Goal: Task Accomplishment & Management: Use online tool/utility

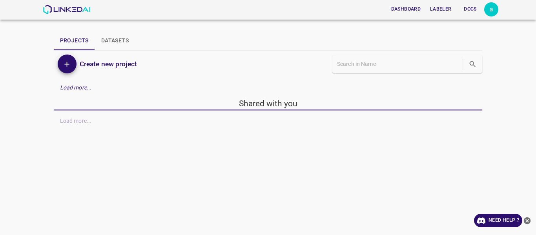
drag, startPoint x: 0, startPoint y: 0, endPoint x: 131, endPoint y: 204, distance: 242.7
click at [131, 204] on div "Dashboard Labeler Docs a Projects Datasets Create new project Load more... Shar…" at bounding box center [268, 117] width 536 height 235
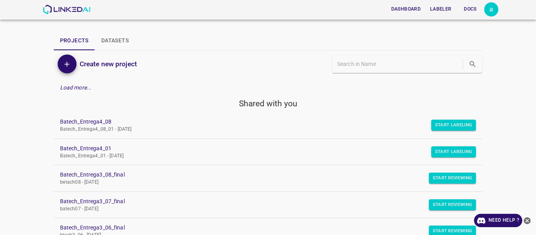
drag, startPoint x: 471, startPoint y: 121, endPoint x: 499, endPoint y: 133, distance: 31.0
click at [499, 133] on div "Dashboard Labeler Docs a Projects Datasets Create new project Load more... Shar…" at bounding box center [268, 117] width 536 height 235
click at [453, 123] on button "Start Labeling" at bounding box center [453, 125] width 45 height 11
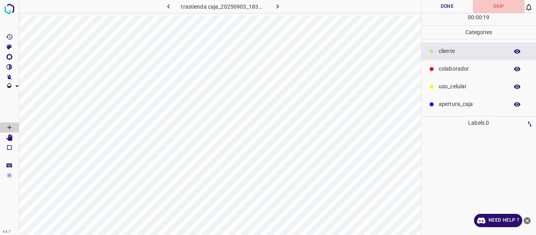
click at [499, 7] on button "Skip" at bounding box center [499, 6] width 52 height 13
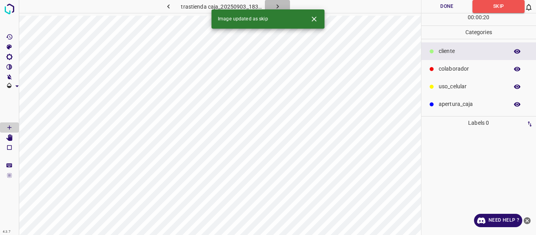
click at [277, 5] on icon "button" at bounding box center [277, 6] width 8 height 8
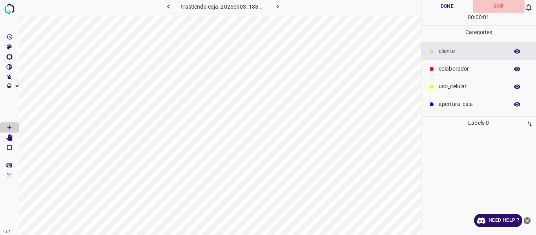
click at [498, 4] on button "Skip" at bounding box center [499, 6] width 52 height 13
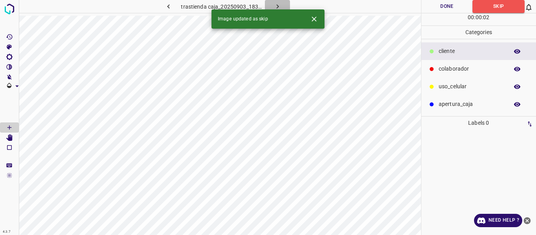
click at [277, 5] on icon "button" at bounding box center [277, 6] width 8 height 8
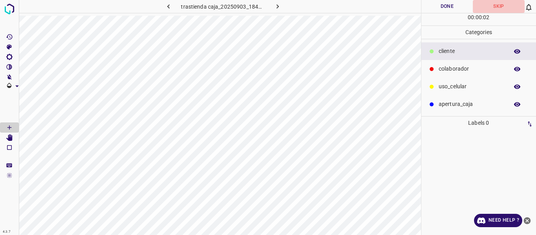
click at [497, 7] on button "Skip" at bounding box center [499, 6] width 52 height 13
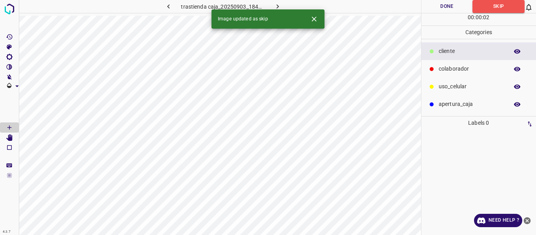
click at [281, 2] on button "button" at bounding box center [277, 6] width 25 height 13
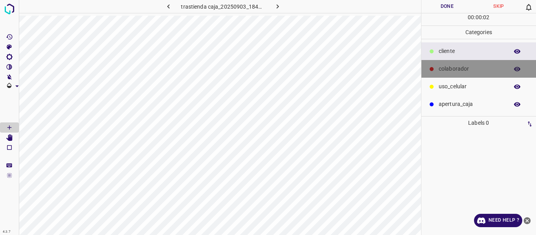
click at [457, 70] on p "colaborador" at bounding box center [471, 69] width 66 height 8
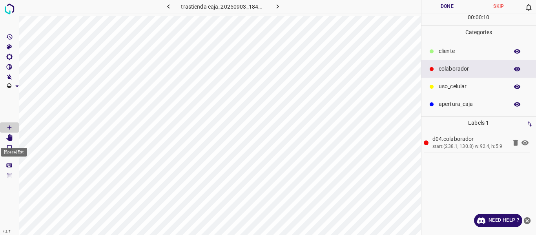
click at [12, 138] on icon "[Space] Edit" at bounding box center [9, 137] width 6 height 7
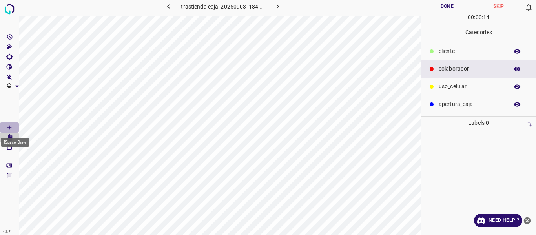
click at [5, 124] on Draw"] "[Space] Draw" at bounding box center [9, 127] width 19 height 10
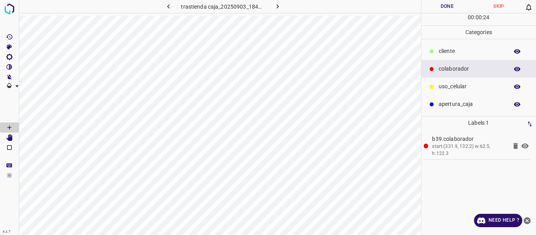
click at [445, 1] on button "Done" at bounding box center [447, 6] width 52 height 13
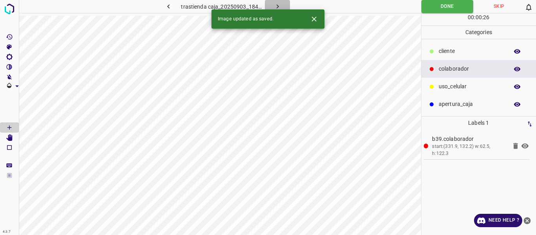
click at [274, 5] on icon "button" at bounding box center [277, 6] width 8 height 8
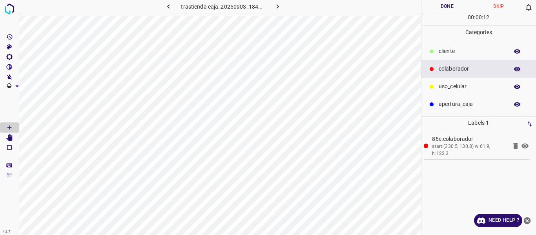
click at [437, 7] on button "Done" at bounding box center [447, 6] width 52 height 13
click at [278, 4] on icon "button" at bounding box center [277, 6] width 8 height 8
click at [451, 9] on button "Done" at bounding box center [447, 6] width 52 height 13
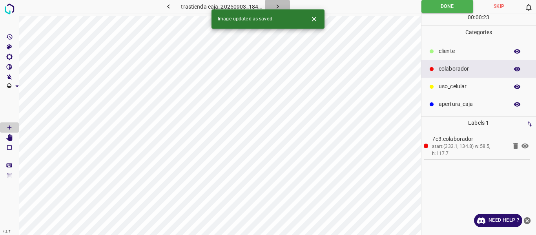
click at [275, 3] on icon "button" at bounding box center [277, 6] width 8 height 8
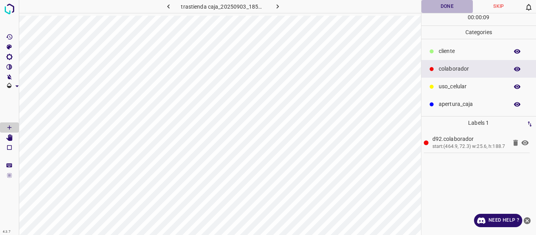
click at [438, 8] on button "Done" at bounding box center [447, 6] width 52 height 13
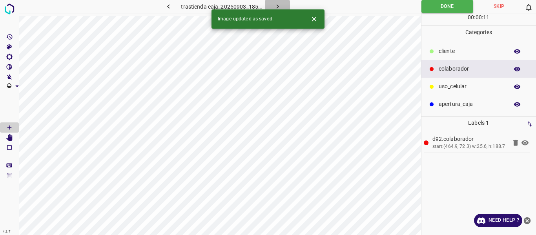
click at [275, 6] on icon "button" at bounding box center [277, 6] width 8 height 8
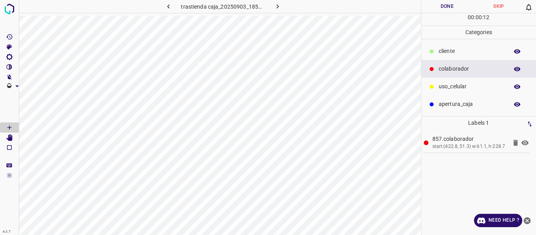
click at [443, 9] on button "Done" at bounding box center [447, 6] width 52 height 13
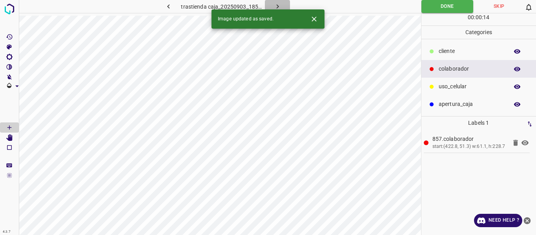
click at [276, 7] on icon "button" at bounding box center [277, 6] width 8 height 8
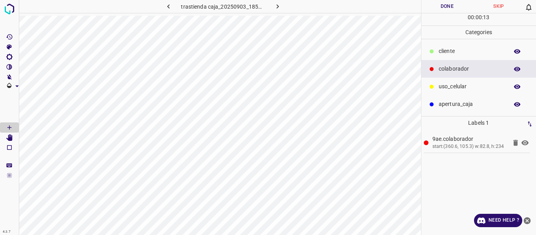
click at [445, 5] on button "Done" at bounding box center [447, 6] width 52 height 13
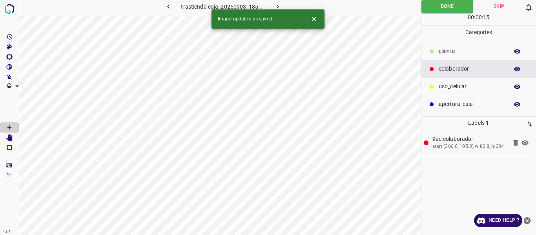
click at [277, 6] on icon "button" at bounding box center [277, 6] width 2 height 4
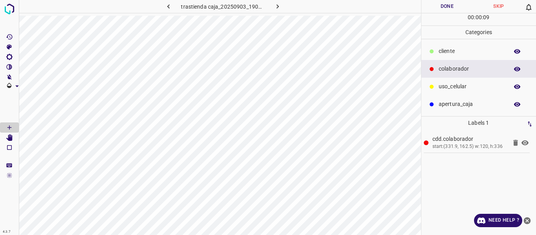
click at [434, 12] on button "Done" at bounding box center [447, 6] width 52 height 13
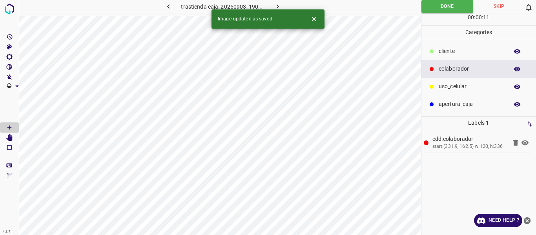
click at [276, 5] on icon "button" at bounding box center [277, 6] width 2 height 4
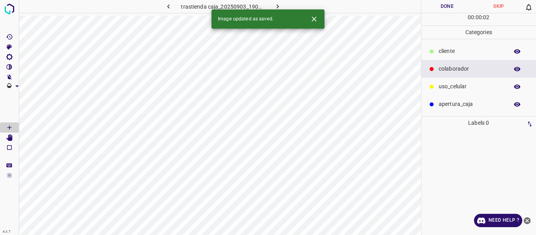
click at [493, 5] on button "Skip" at bounding box center [499, 6] width 52 height 13
click at [279, 4] on icon "button" at bounding box center [277, 6] width 8 height 8
click at [495, 7] on button "Skip" at bounding box center [499, 6] width 52 height 13
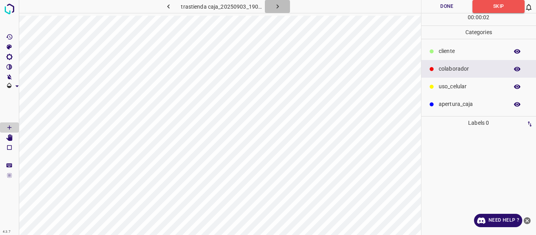
click at [276, 3] on icon "button" at bounding box center [277, 6] width 8 height 8
click at [497, 5] on button "Skip" at bounding box center [499, 6] width 52 height 13
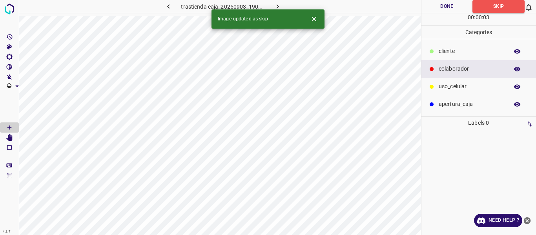
click at [278, 5] on icon "button" at bounding box center [277, 6] width 8 height 8
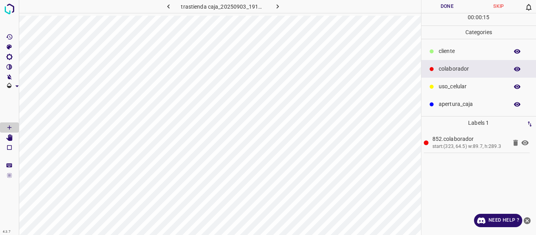
click at [442, 5] on button "Done" at bounding box center [447, 6] width 52 height 13
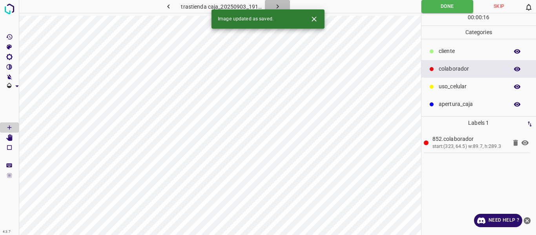
click at [279, 4] on icon "button" at bounding box center [277, 6] width 8 height 8
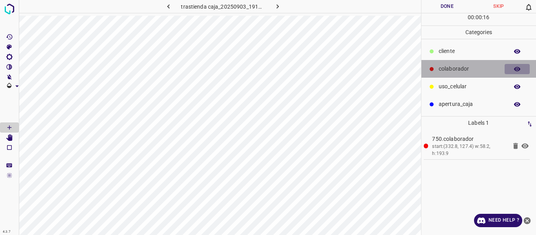
click at [516, 69] on icon "button" at bounding box center [516, 68] width 7 height 7
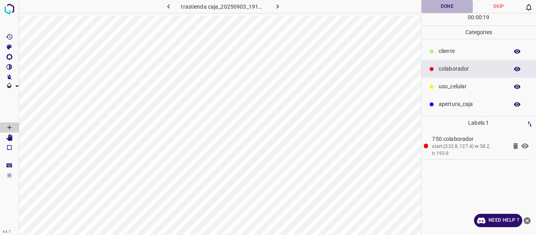
click at [447, 2] on button "Done" at bounding box center [447, 6] width 52 height 13
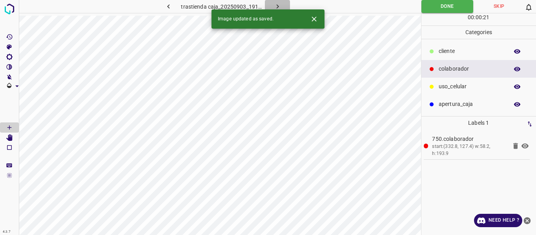
click at [277, 5] on icon "button" at bounding box center [277, 6] width 2 height 4
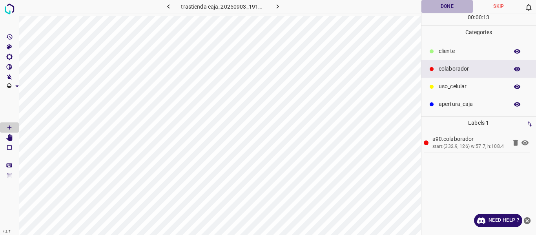
click at [455, 5] on button "Done" at bounding box center [447, 6] width 52 height 13
click at [7, 136] on icon "[Space] Edit" at bounding box center [9, 137] width 7 height 7
click at [455, 4] on button "Done" at bounding box center [447, 6] width 52 height 13
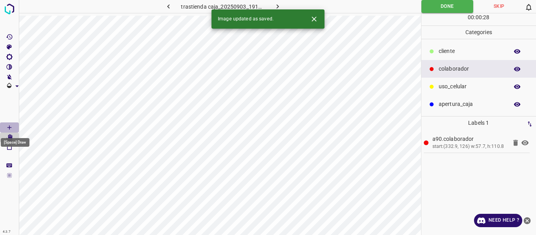
click at [8, 126] on icon "[Space] Draw" at bounding box center [9, 127] width 7 height 7
click at [278, 5] on icon "button" at bounding box center [277, 6] width 8 height 8
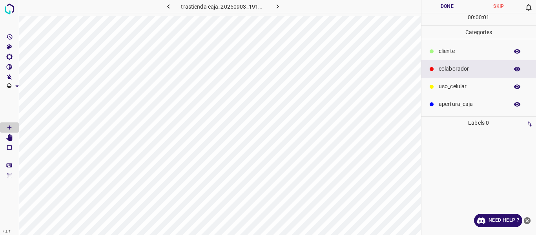
click at [499, 7] on button "Skip" at bounding box center [499, 6] width 52 height 13
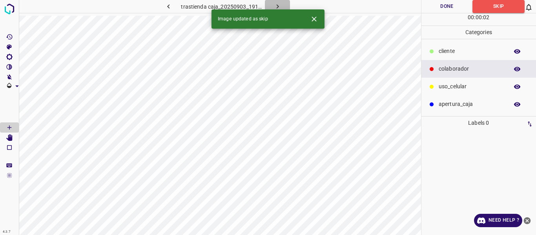
click at [277, 5] on icon "button" at bounding box center [277, 6] width 8 height 8
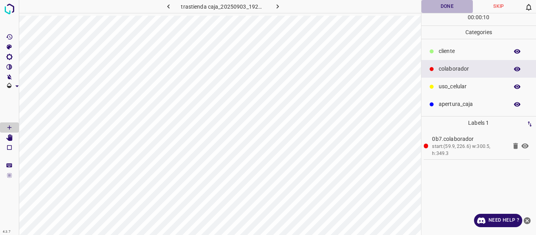
click at [441, 5] on button "Done" at bounding box center [447, 6] width 52 height 13
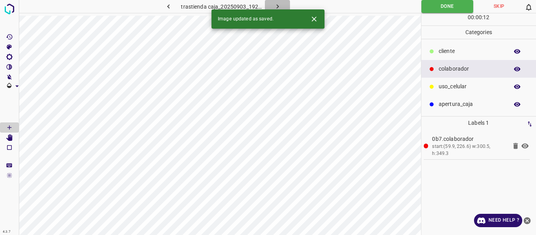
click at [275, 4] on icon "button" at bounding box center [277, 6] width 8 height 8
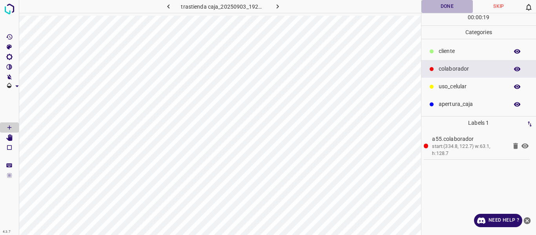
click at [446, 5] on button "Done" at bounding box center [447, 6] width 52 height 13
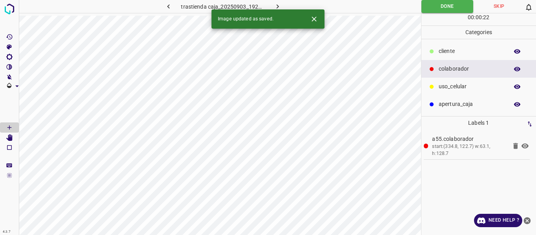
click at [276, 5] on icon "button" at bounding box center [277, 6] width 8 height 8
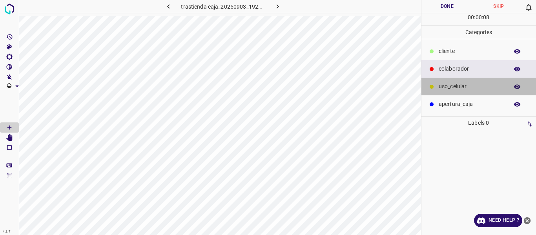
click at [454, 87] on p "uso_celular" at bounding box center [471, 86] width 66 height 8
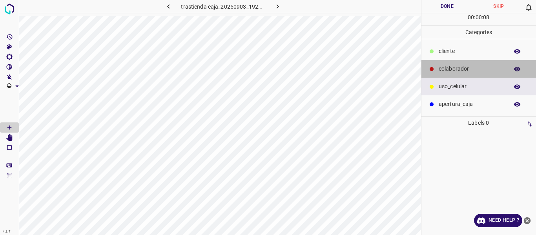
drag, startPoint x: 452, startPoint y: 69, endPoint x: 436, endPoint y: 61, distance: 18.1
click at [452, 69] on p "colaborador" at bounding box center [471, 69] width 66 height 8
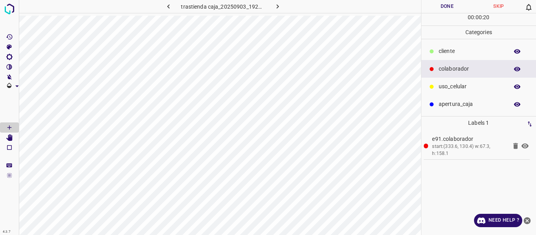
click at [437, 9] on button "Done" at bounding box center [447, 6] width 52 height 13
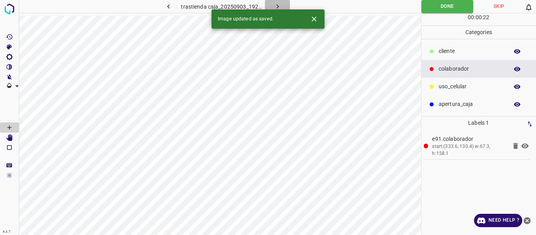
click at [277, 5] on icon "button" at bounding box center [277, 6] width 8 height 8
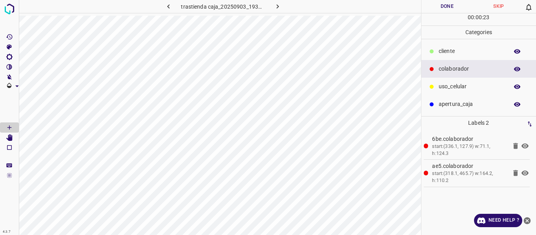
click at [438, 5] on button "Done" at bounding box center [447, 6] width 52 height 13
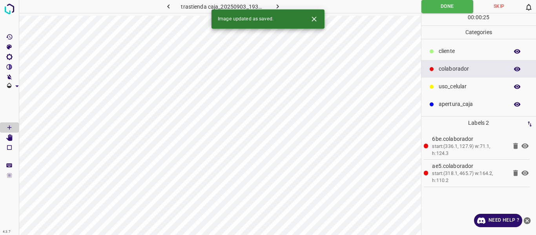
click at [167, 6] on icon "button" at bounding box center [168, 6] width 8 height 8
click at [278, 5] on icon "button" at bounding box center [277, 6] width 8 height 8
click at [275, 5] on icon "button" at bounding box center [277, 6] width 8 height 8
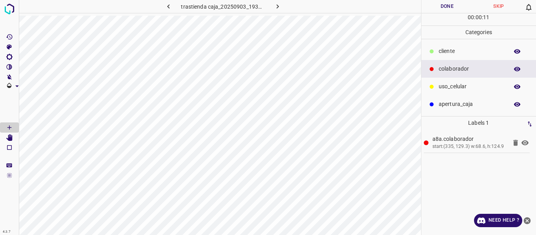
click at [434, 6] on button "Done" at bounding box center [447, 6] width 52 height 13
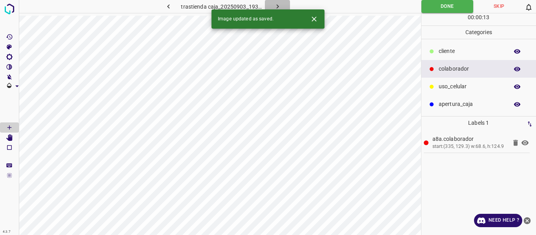
click at [280, 6] on icon "button" at bounding box center [277, 6] width 8 height 8
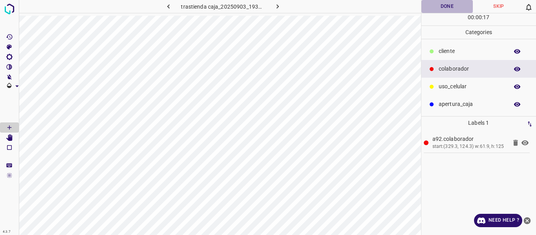
click at [447, 7] on button "Done" at bounding box center [447, 6] width 52 height 13
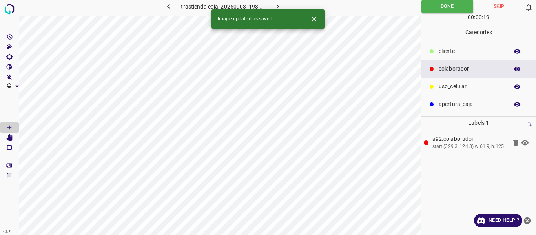
click at [276, 6] on icon "button" at bounding box center [277, 6] width 8 height 8
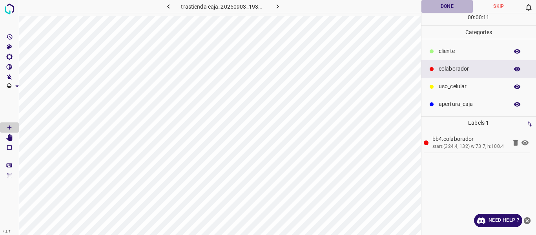
click at [438, 7] on button "Done" at bounding box center [447, 6] width 52 height 13
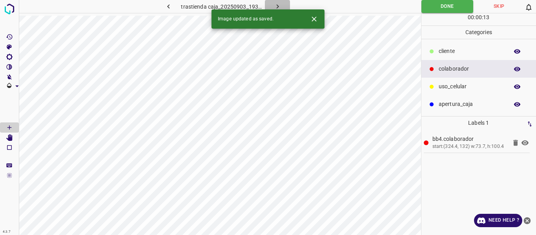
click at [277, 5] on icon "button" at bounding box center [277, 6] width 2 height 4
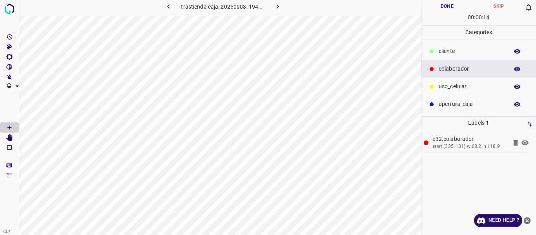
click at [446, 88] on p "uso_celular" at bounding box center [471, 86] width 66 height 8
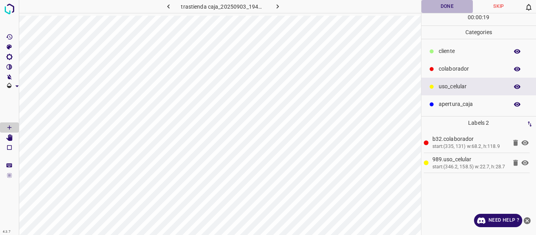
click at [447, 7] on button "Done" at bounding box center [447, 6] width 52 height 13
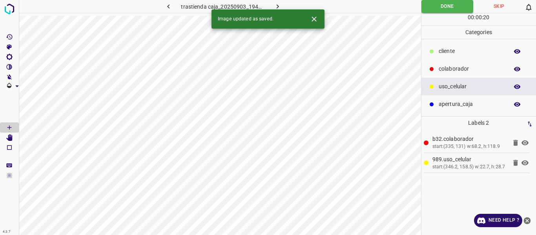
click at [276, 5] on icon "button" at bounding box center [277, 6] width 8 height 8
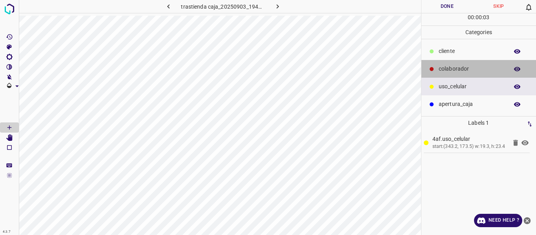
click at [458, 67] on p "colaborador" at bounding box center [471, 69] width 66 height 8
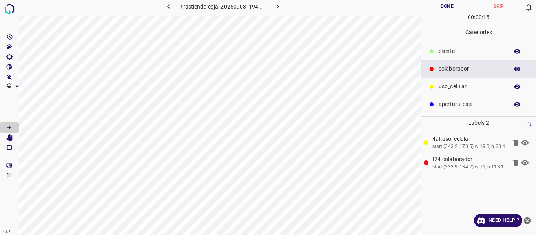
click at [444, 8] on button "Done" at bounding box center [447, 6] width 52 height 13
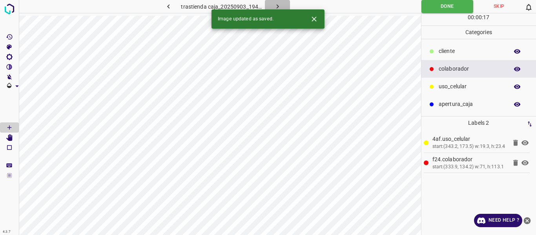
click at [278, 5] on icon "button" at bounding box center [277, 6] width 8 height 8
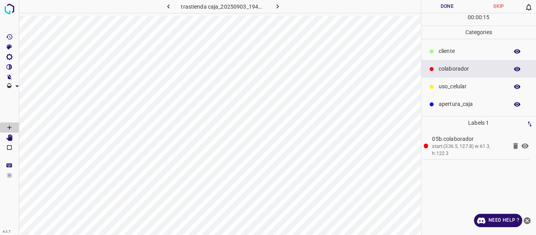
click at [518, 70] on icon "button" at bounding box center [516, 68] width 7 height 7
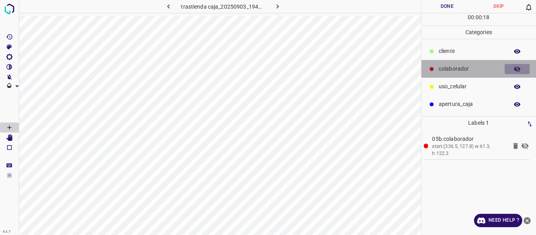
click at [518, 70] on icon "button" at bounding box center [517, 68] width 6 height 5
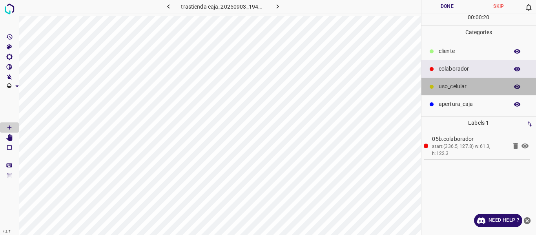
drag, startPoint x: 455, startPoint y: 89, endPoint x: 423, endPoint y: 96, distance: 32.8
click at [455, 89] on p "uso_celular" at bounding box center [471, 86] width 66 height 8
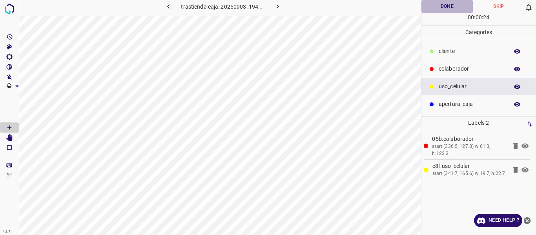
click at [448, 7] on button "Done" at bounding box center [447, 6] width 52 height 13
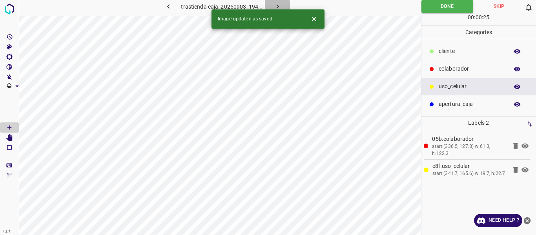
click at [275, 5] on icon "button" at bounding box center [277, 6] width 8 height 8
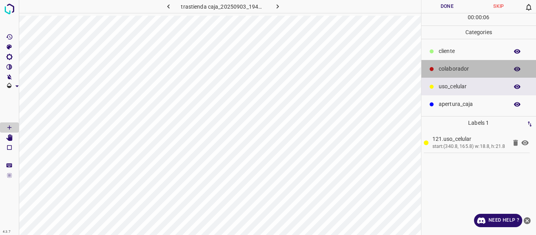
click at [452, 67] on p "colaborador" at bounding box center [471, 69] width 66 height 8
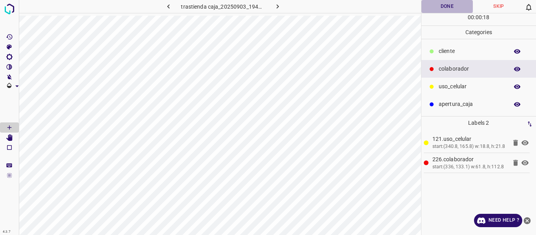
drag, startPoint x: 445, startPoint y: 8, endPoint x: 451, endPoint y: 4, distance: 7.2
click at [446, 9] on button "Done" at bounding box center [447, 6] width 52 height 13
click at [277, 6] on icon "button" at bounding box center [277, 6] width 2 height 4
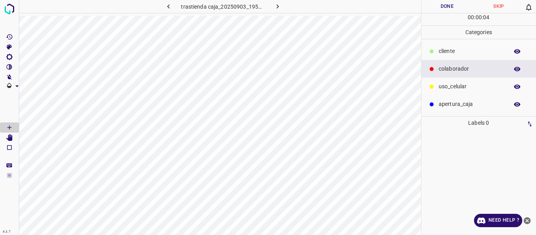
click at [446, 82] on div "uso_celular" at bounding box center [478, 87] width 115 height 18
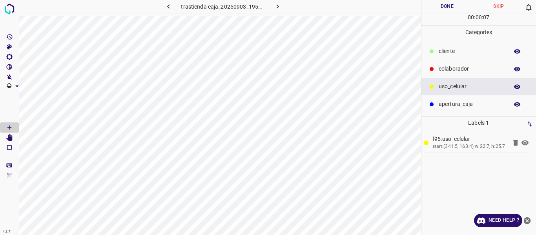
click at [462, 66] on p "colaborador" at bounding box center [471, 69] width 66 height 8
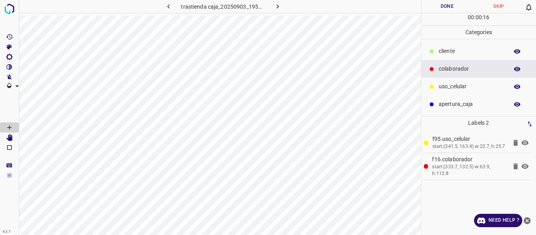
click at [438, 9] on button "Done" at bounding box center [447, 6] width 52 height 13
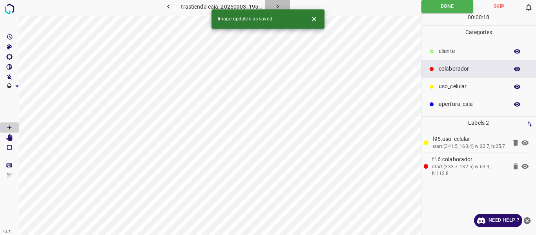
click at [277, 5] on icon "button" at bounding box center [277, 6] width 2 height 4
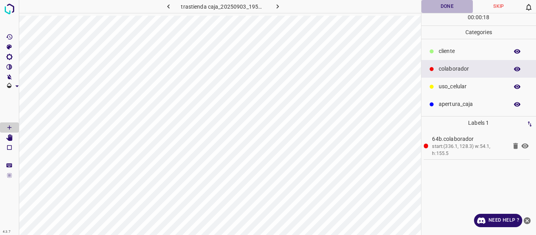
click at [440, 6] on button "Done" at bounding box center [447, 6] width 52 height 13
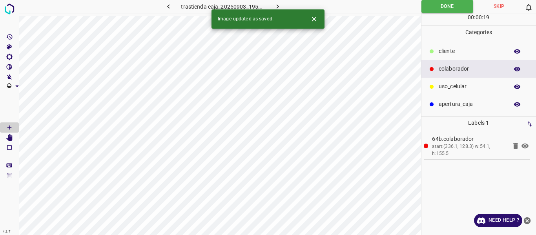
click at [274, 6] on icon "button" at bounding box center [277, 6] width 8 height 8
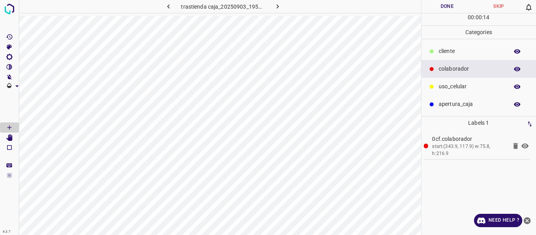
drag, startPoint x: 462, startPoint y: 84, endPoint x: 451, endPoint y: 86, distance: 11.2
click at [461, 84] on p "uso_celular" at bounding box center [471, 86] width 66 height 8
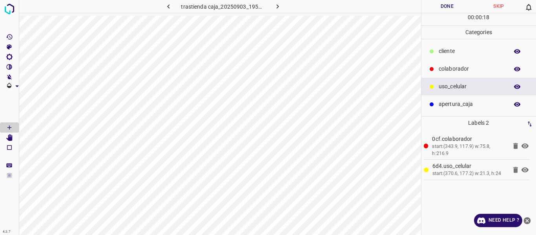
click at [440, 9] on button "Done" at bounding box center [447, 6] width 52 height 13
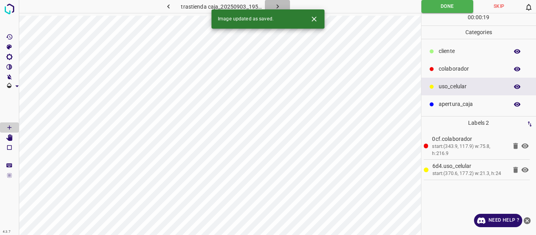
click at [277, 6] on icon "button" at bounding box center [277, 6] width 2 height 4
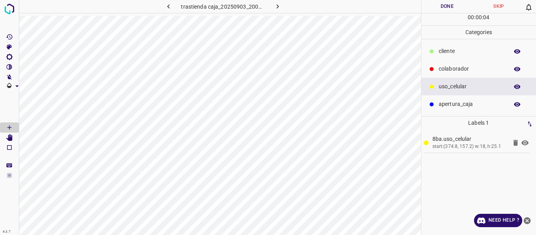
click at [446, 69] on p "colaborador" at bounding box center [471, 69] width 66 height 8
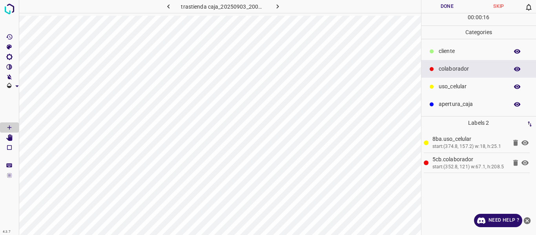
click at [451, 6] on button "Done" at bounding box center [447, 6] width 52 height 13
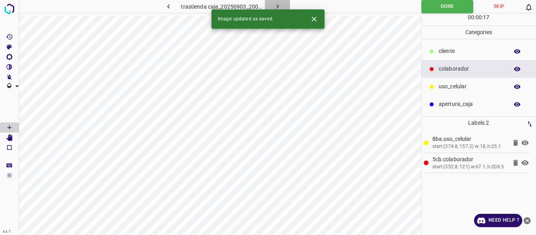
click at [275, 7] on icon "button" at bounding box center [277, 6] width 8 height 8
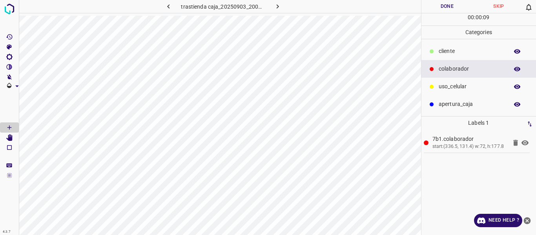
click at [448, 7] on button "Done" at bounding box center [447, 6] width 52 height 13
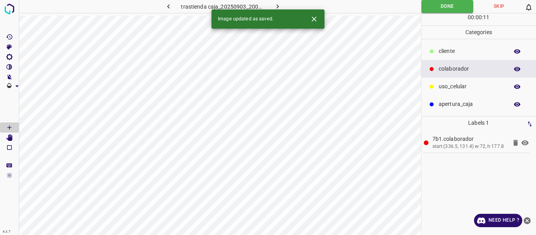
click at [271, 5] on button "button" at bounding box center [277, 6] width 25 height 13
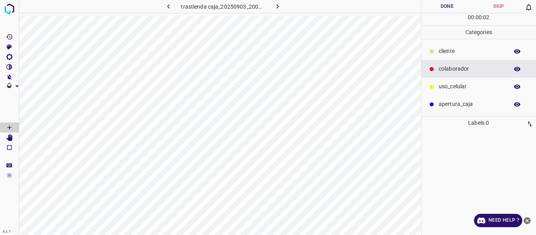
click at [444, 89] on p "uso_celular" at bounding box center [471, 86] width 66 height 8
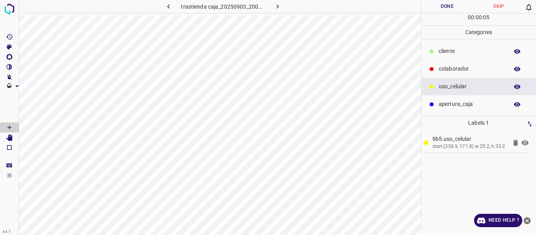
click at [450, 71] on p "colaborador" at bounding box center [471, 69] width 66 height 8
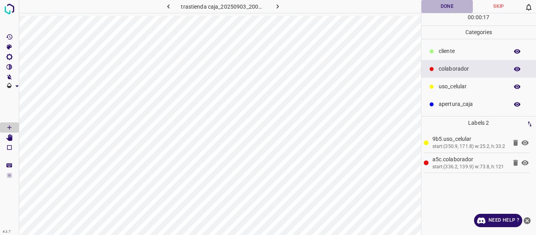
click at [438, 6] on button "Done" at bounding box center [447, 6] width 52 height 13
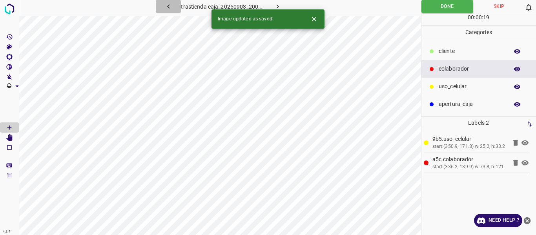
click at [167, 5] on icon "button" at bounding box center [168, 6] width 8 height 8
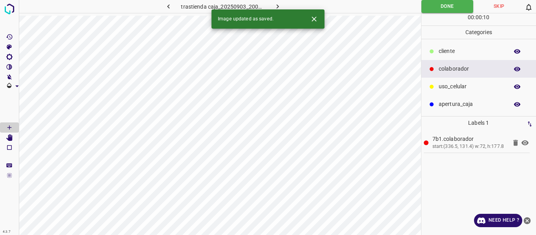
click at [275, 7] on icon "button" at bounding box center [277, 6] width 8 height 8
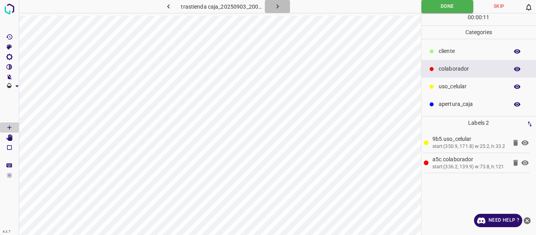
click at [278, 6] on icon "button" at bounding box center [277, 6] width 2 height 4
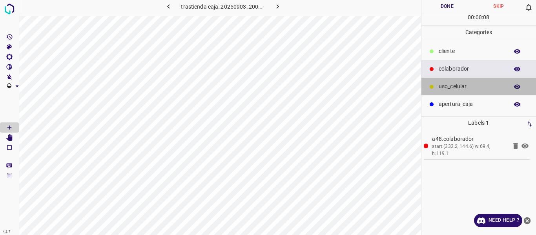
click at [445, 87] on p "uso_celular" at bounding box center [471, 86] width 66 height 8
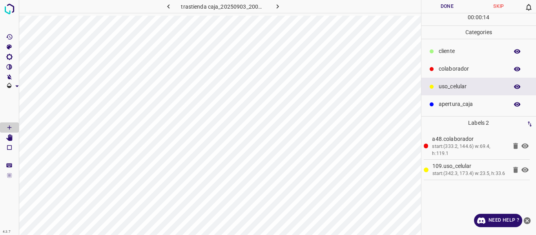
click at [442, 5] on button "Done" at bounding box center [447, 6] width 52 height 13
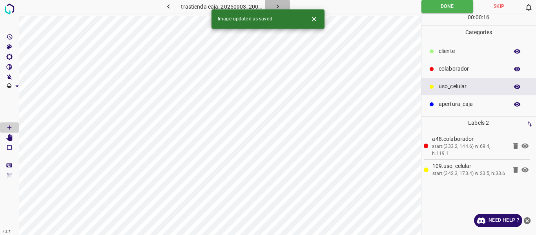
click at [277, 5] on icon "button" at bounding box center [277, 6] width 2 height 4
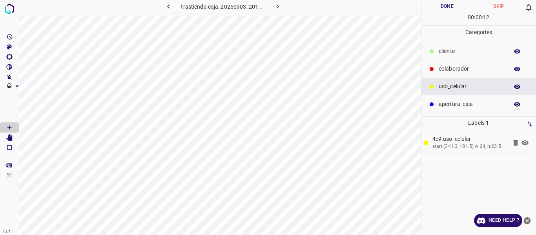
click at [451, 68] on p "colaborador" at bounding box center [471, 69] width 66 height 8
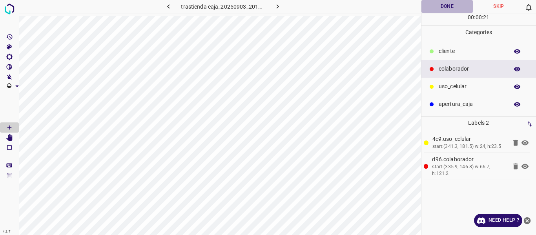
click at [453, 6] on button "Done" at bounding box center [447, 6] width 52 height 13
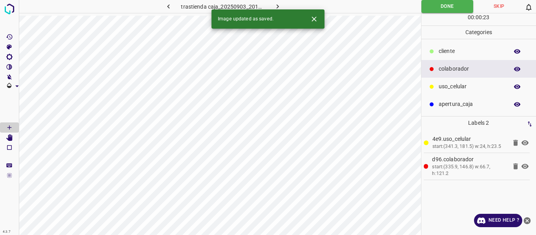
click at [278, 5] on icon "button" at bounding box center [277, 6] width 8 height 8
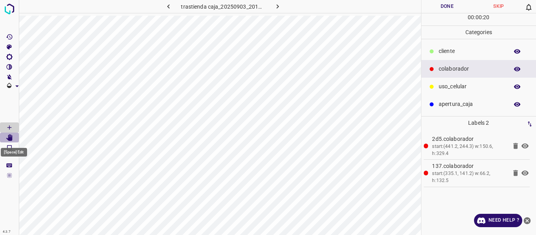
click at [11, 137] on icon "[Space] Edit" at bounding box center [9, 137] width 6 height 7
click at [442, 7] on button "Done" at bounding box center [447, 6] width 52 height 13
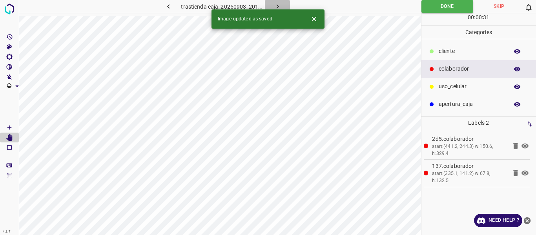
click at [278, 4] on icon "button" at bounding box center [277, 6] width 8 height 8
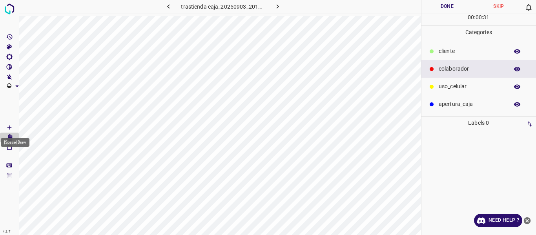
click at [10, 126] on icon "[Space] Draw" at bounding box center [9, 127] width 7 height 7
click at [460, 84] on p "uso_celular" at bounding box center [471, 86] width 66 height 8
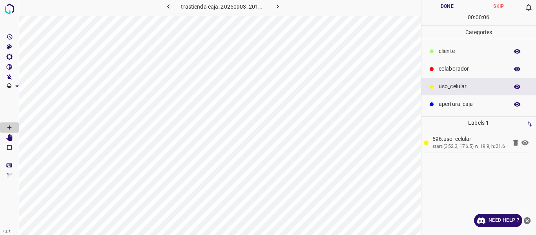
click at [456, 69] on p "colaborador" at bounding box center [471, 69] width 66 height 8
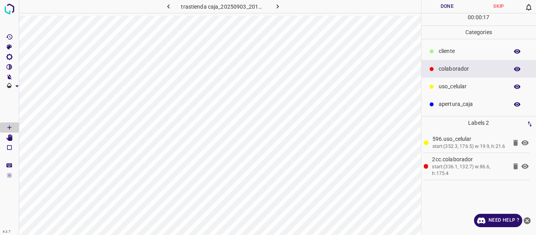
click at [451, 5] on button "Done" at bounding box center [447, 6] width 52 height 13
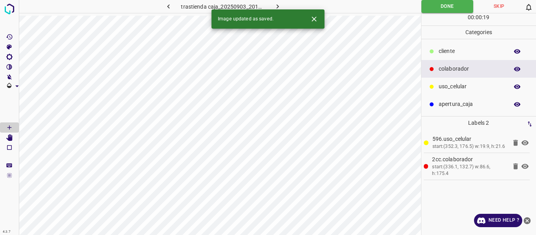
click at [276, 6] on icon "button" at bounding box center [277, 6] width 8 height 8
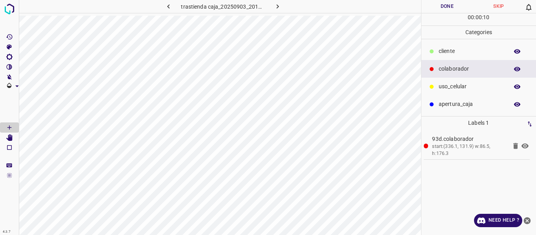
click at [462, 91] on div "uso_celular" at bounding box center [478, 87] width 115 height 18
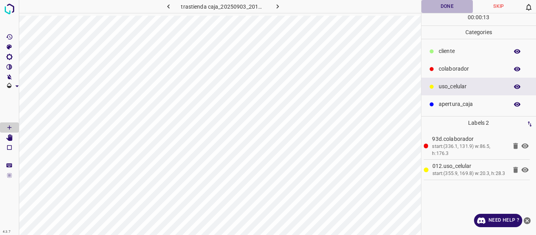
click at [438, 7] on button "Done" at bounding box center [447, 6] width 52 height 13
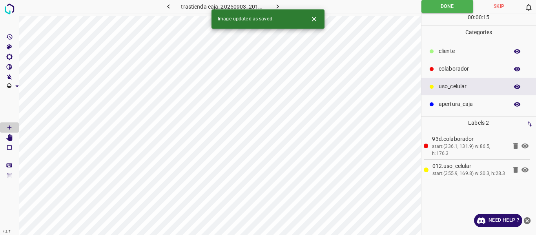
click at [277, 7] on icon "button" at bounding box center [277, 6] width 8 height 8
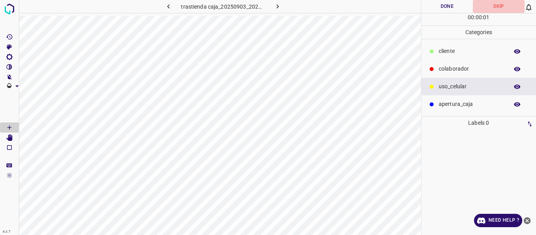
click at [497, 9] on button "Skip" at bounding box center [499, 6] width 52 height 13
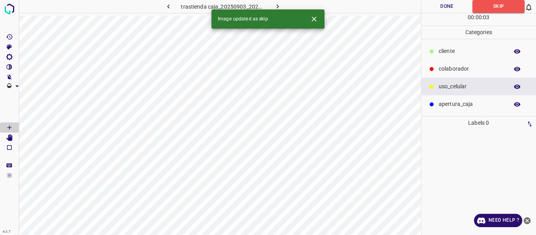
click at [275, 4] on icon "button" at bounding box center [277, 6] width 8 height 8
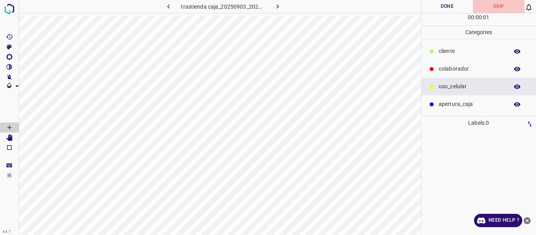
click at [498, 3] on button "Skip" at bounding box center [499, 6] width 52 height 13
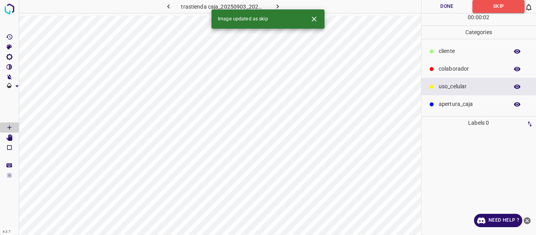
click at [278, 5] on icon "button" at bounding box center [277, 6] width 8 height 8
